Goal: Task Accomplishment & Management: Use online tool/utility

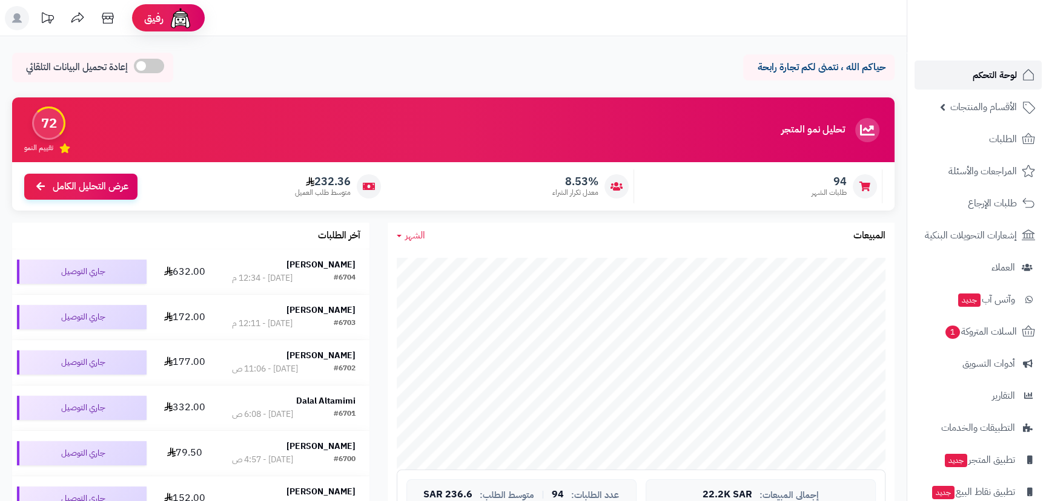
click at [987, 79] on span "لوحة التحكم" at bounding box center [994, 75] width 44 height 17
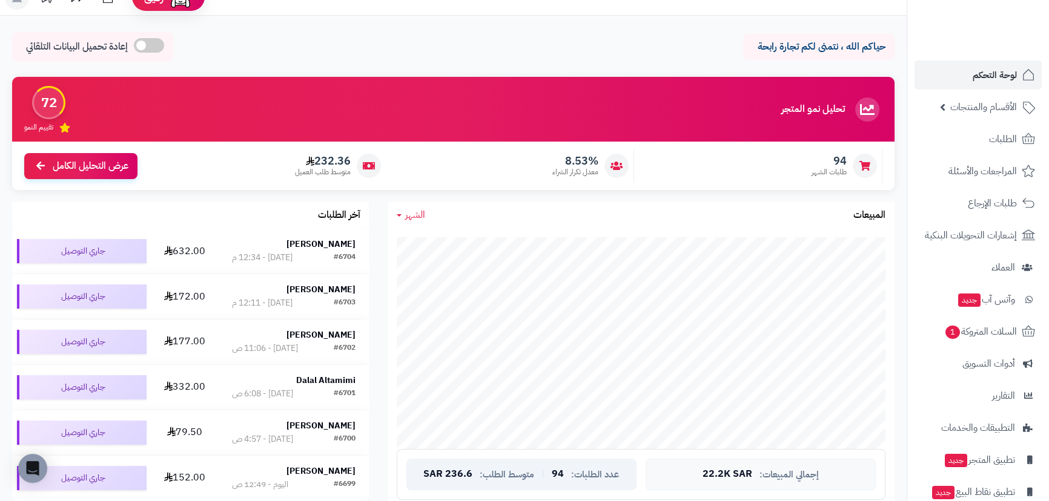
scroll to position [110, 0]
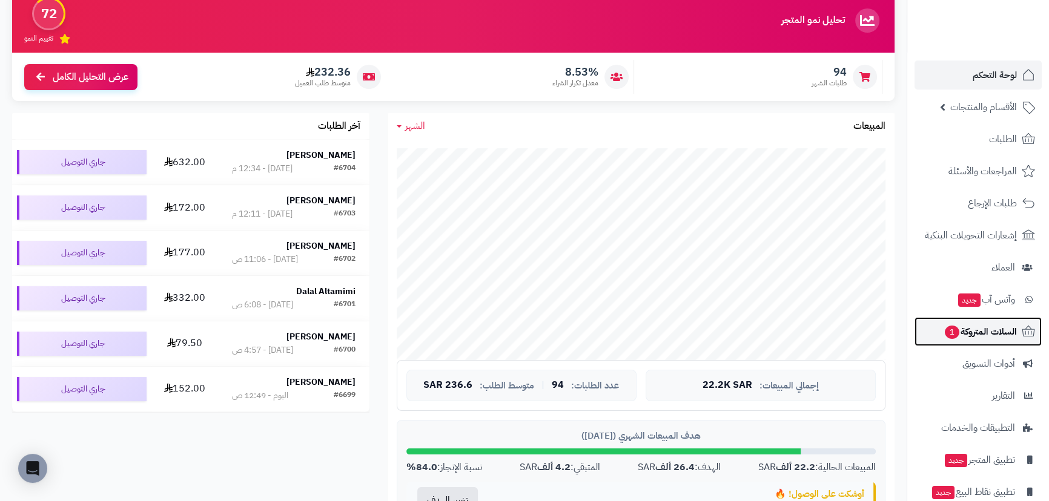
click at [1014, 333] on span "السلات المتروكة 1" at bounding box center [979, 331] width 73 height 17
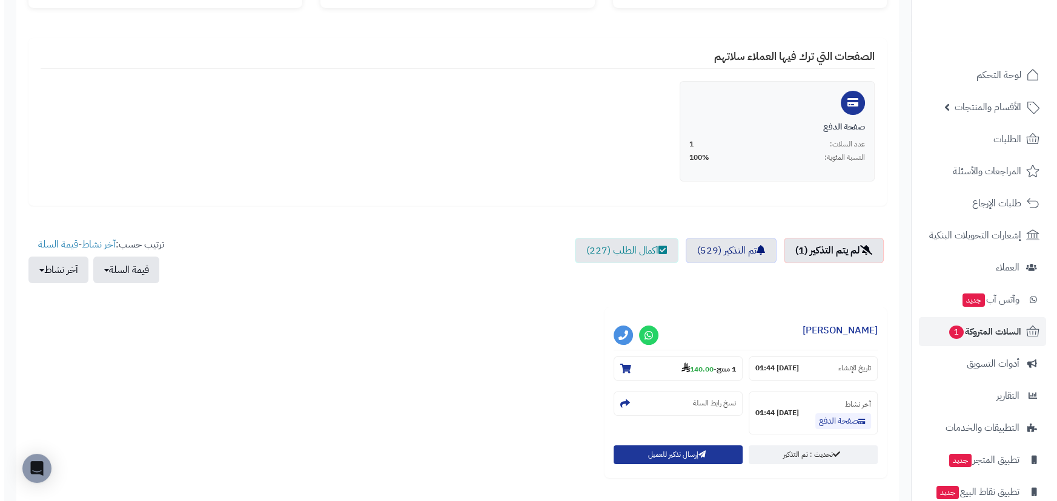
scroll to position [310, 0]
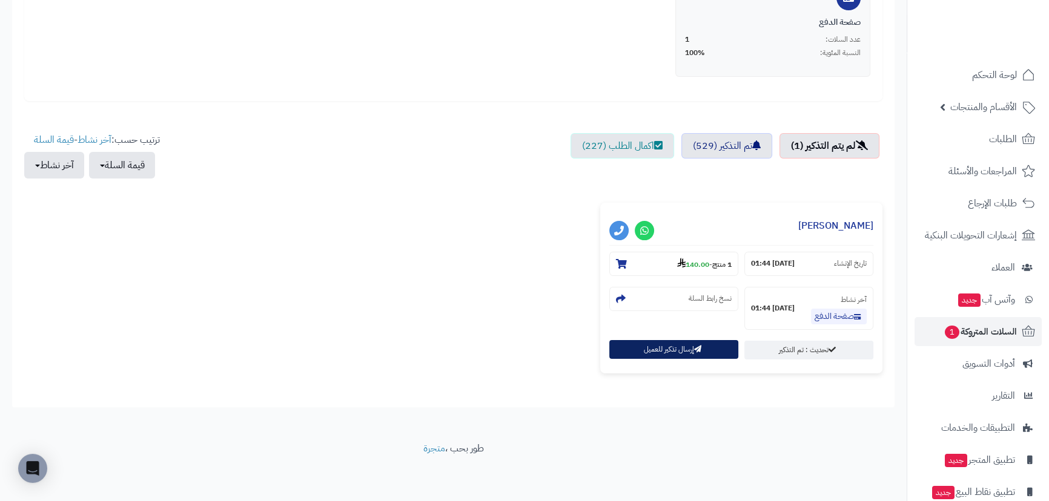
click at [713, 351] on button "إرسال تذكير للعميل" at bounding box center [673, 349] width 129 height 19
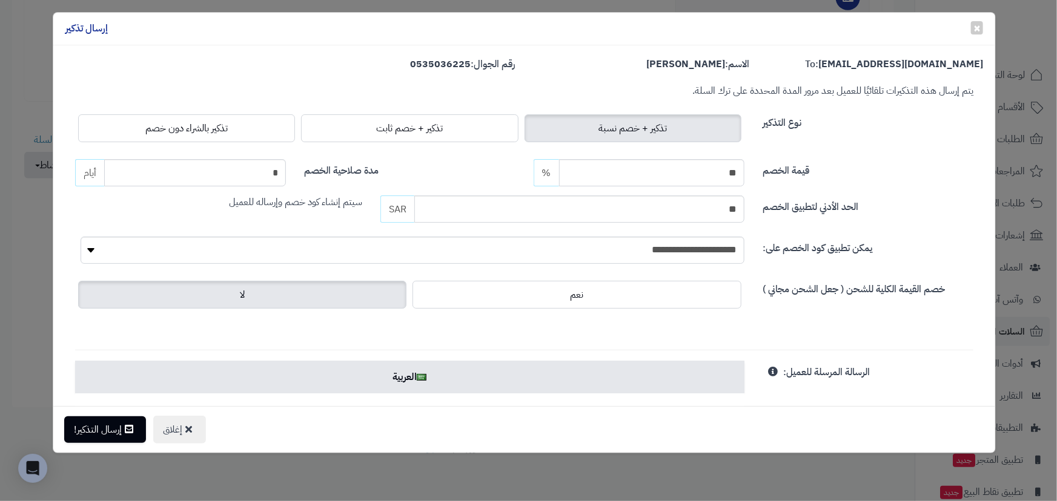
click at [176, 120] on label "تذكير بالشراء دون خصم" at bounding box center [186, 128] width 217 height 28
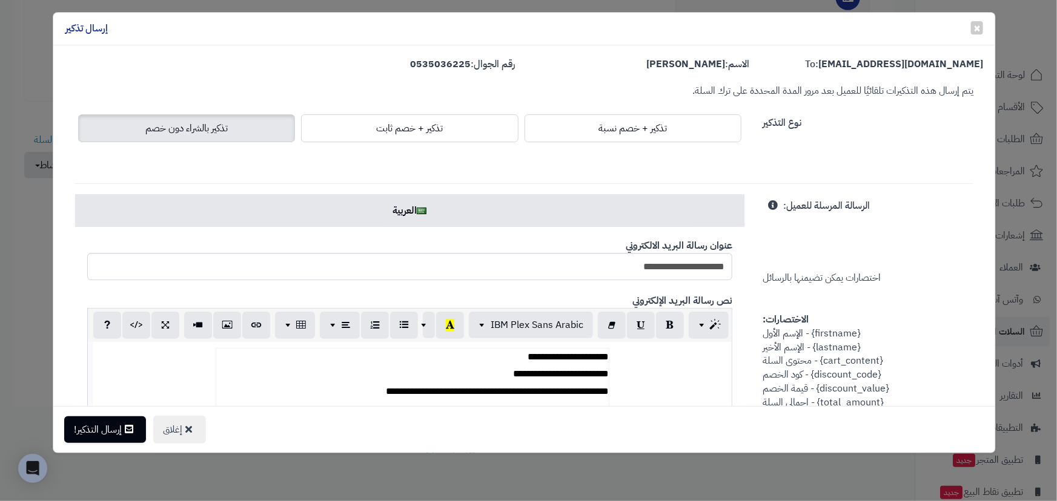
click at [209, 138] on label "تذكير بالشراء دون خصم" at bounding box center [186, 128] width 217 height 28
click at [611, 124] on span "تذكير + خصم نسبة" at bounding box center [632, 128] width 68 height 15
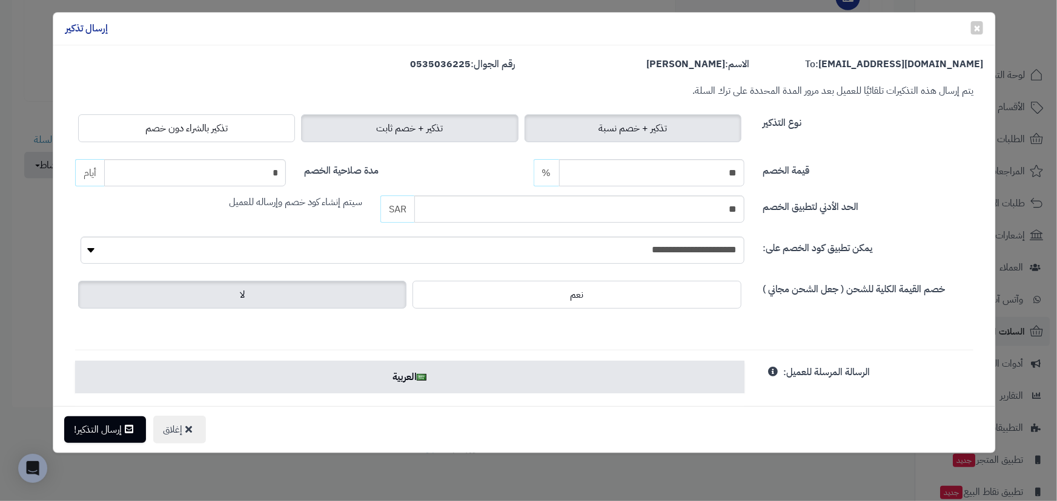
click at [479, 127] on label "تذكير + خصم ثابت" at bounding box center [409, 128] width 217 height 28
click at [479, 130] on label "تذكير + خصم ثابت" at bounding box center [409, 128] width 217 height 28
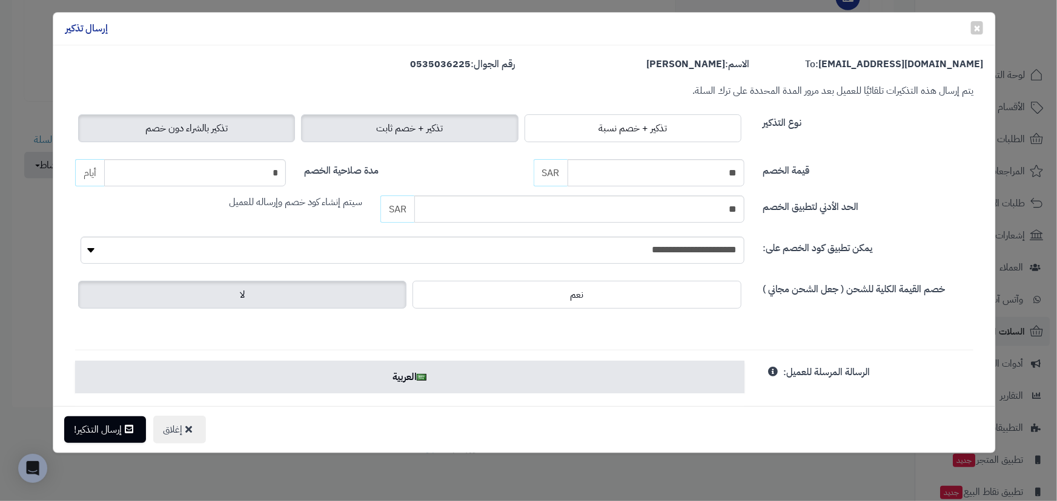
click at [227, 120] on label "تذكير بالشراء دون خصم" at bounding box center [186, 128] width 217 height 28
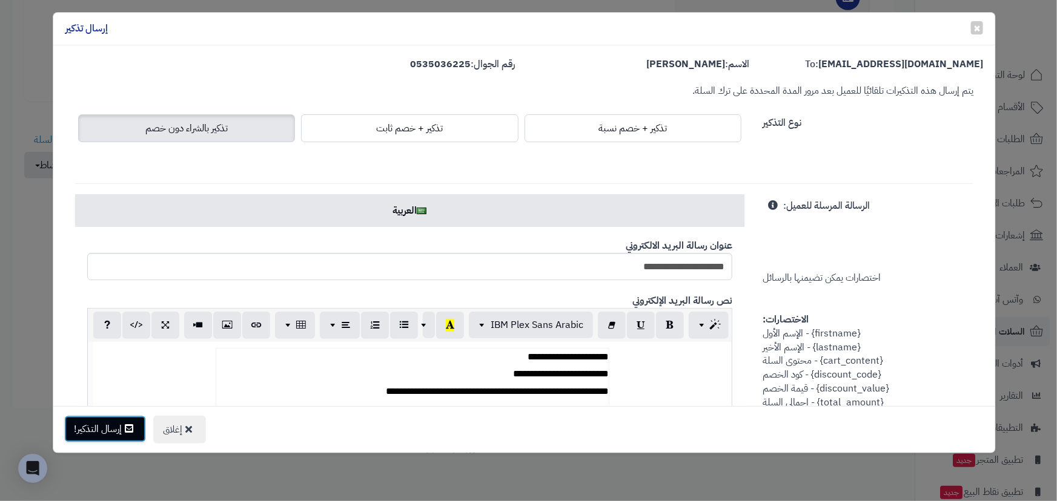
click at [130, 425] on icon at bounding box center [129, 429] width 8 height 10
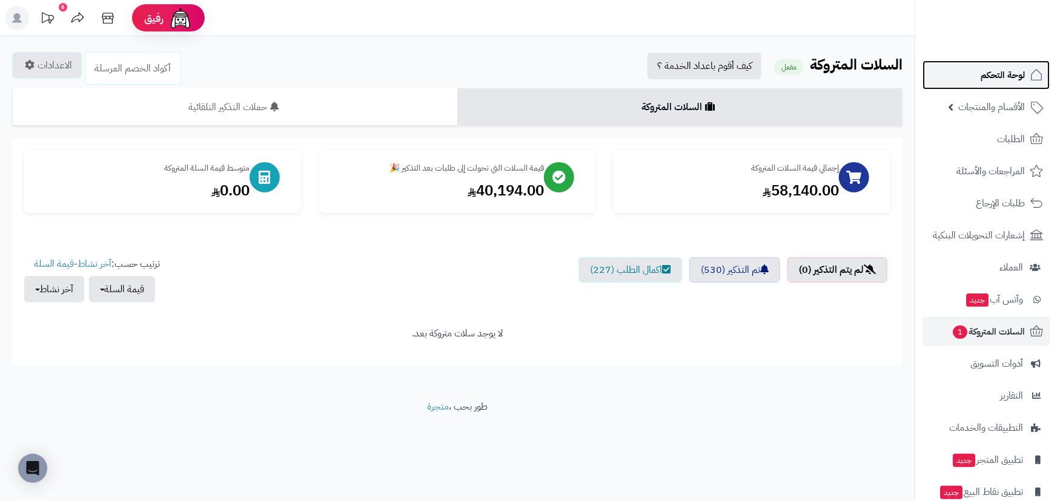
click at [1001, 79] on span "لوحة التحكم" at bounding box center [1002, 75] width 44 height 17
